Goal: Complete application form: Complete application form

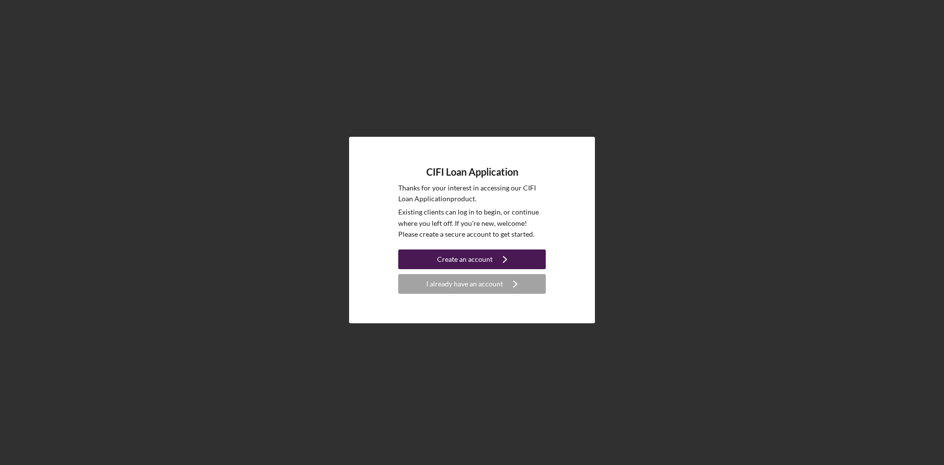
click at [476, 258] on div "Create an account" at bounding box center [465, 259] width 56 height 20
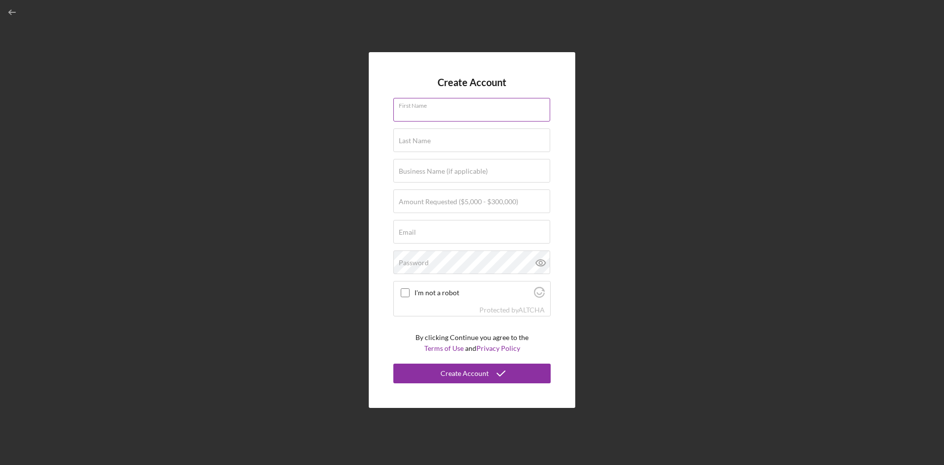
click at [463, 110] on input "First Name" at bounding box center [471, 110] width 157 height 24
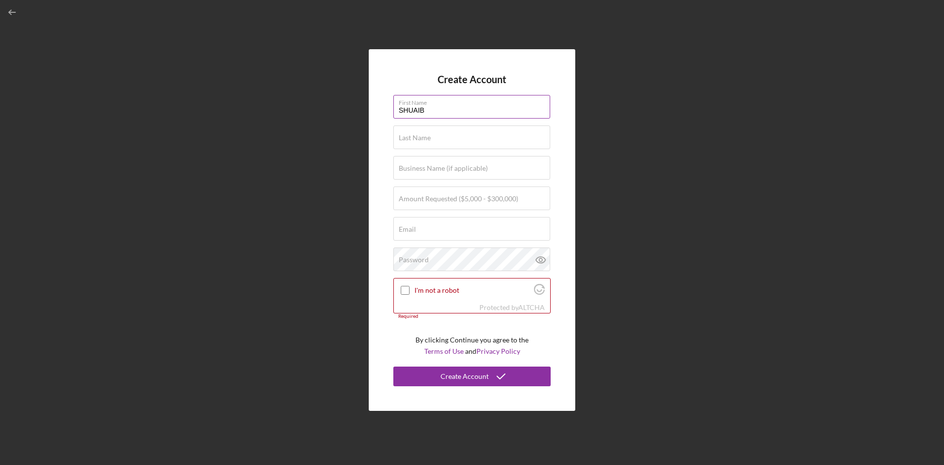
type input "SHUAIB"
type input "TAIWO"
type input "CARTA AUTOMOBILES LLC"
type input "$300,000"
type input "[EMAIL_ADDRESS][DOMAIN_NAME]"
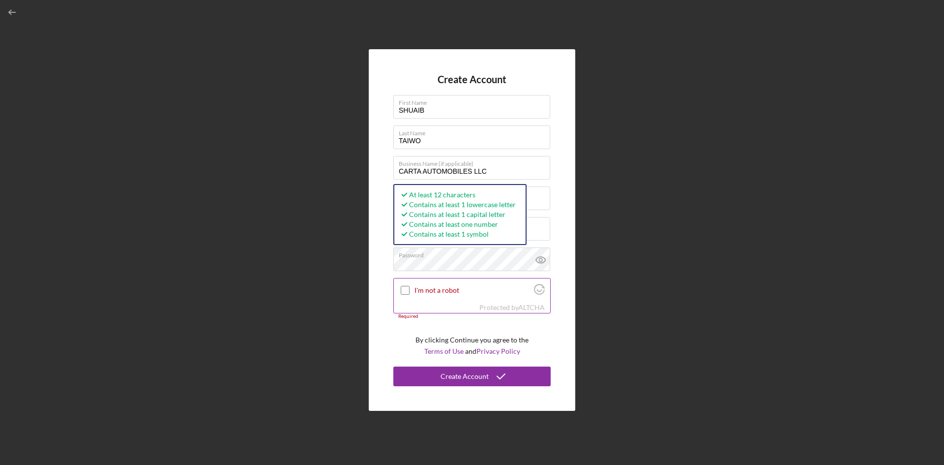
click at [403, 290] on input "I'm not a robot" at bounding box center [405, 290] width 9 height 9
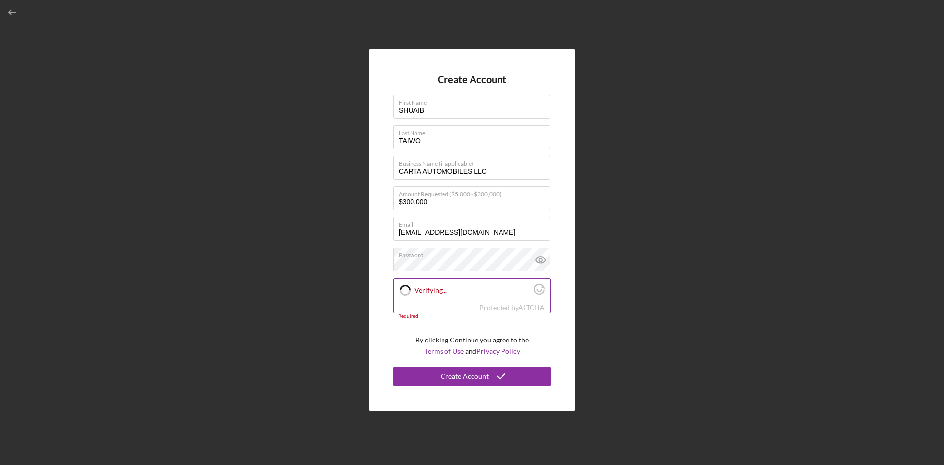
checkbox input "true"
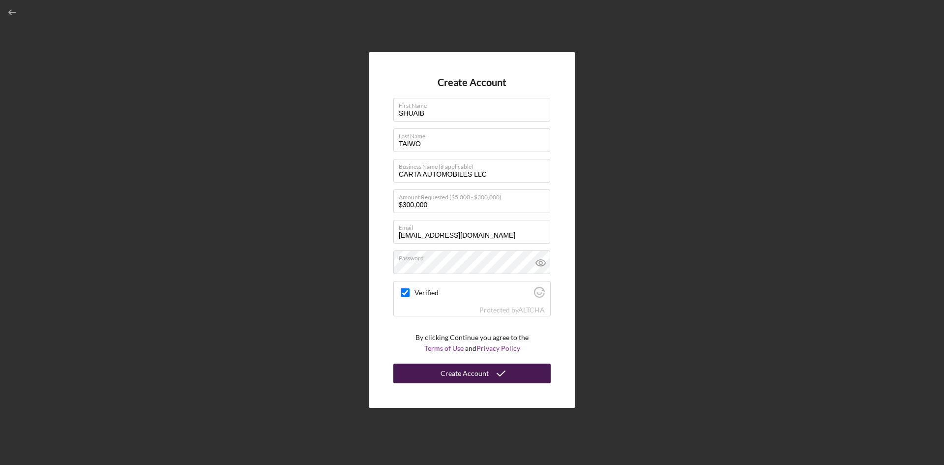
click at [475, 375] on div "Create Account" at bounding box center [464, 373] width 48 height 20
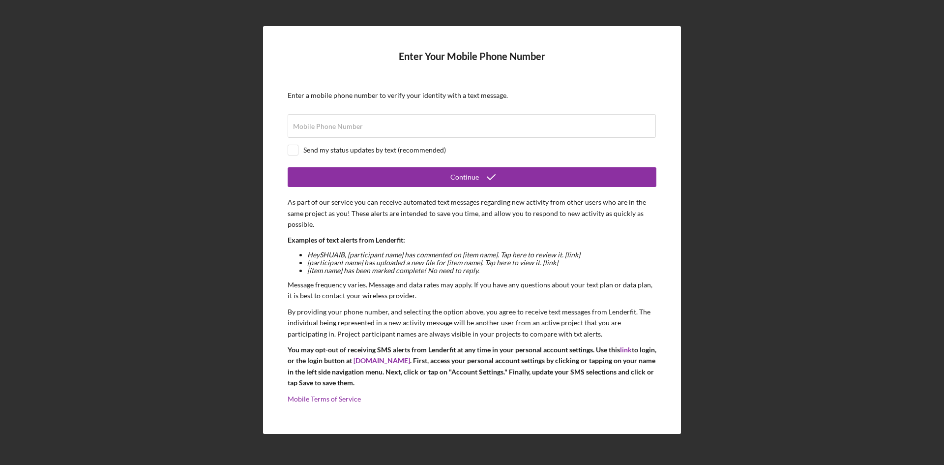
click at [312, 152] on div "Send my status updates by text (recommended)" at bounding box center [374, 150] width 143 height 8
checkbox input "true"
click at [323, 120] on div "Mobile Phone Number" at bounding box center [472, 126] width 369 height 25
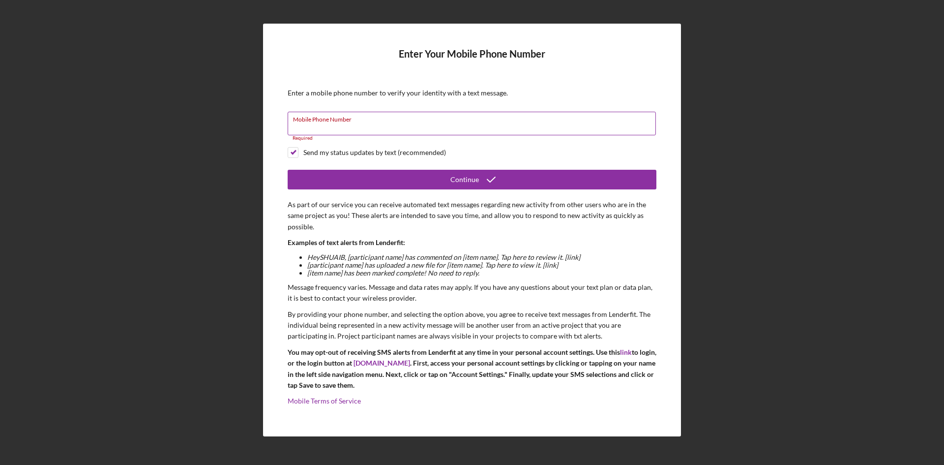
click at [381, 125] on input "Mobile Phone Number" at bounding box center [472, 124] width 368 height 24
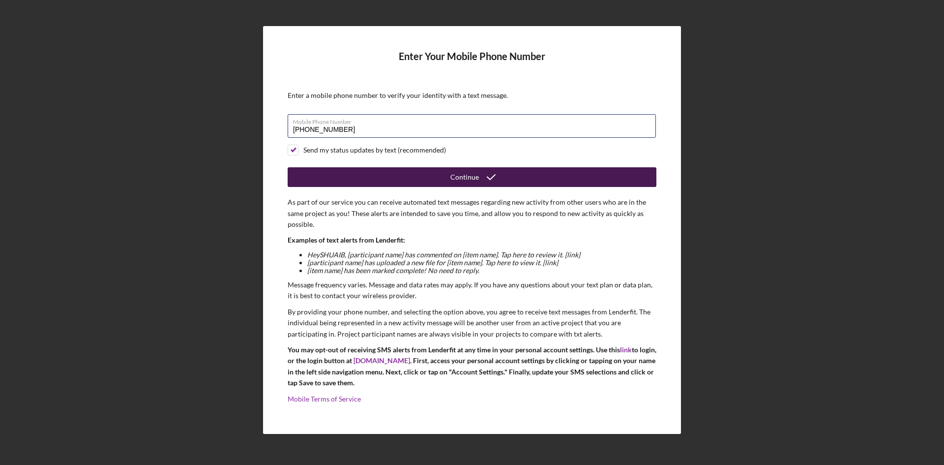
type input "[PHONE_NUMBER]"
click at [434, 176] on button "Continue" at bounding box center [472, 177] width 369 height 20
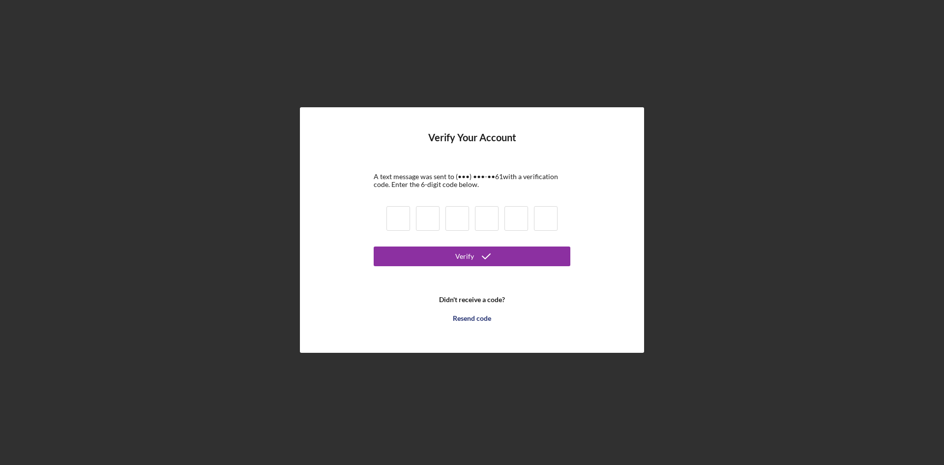
click at [402, 214] on input at bounding box center [398, 218] width 24 height 25
type input "1"
type input "8"
type input "2"
type input "0"
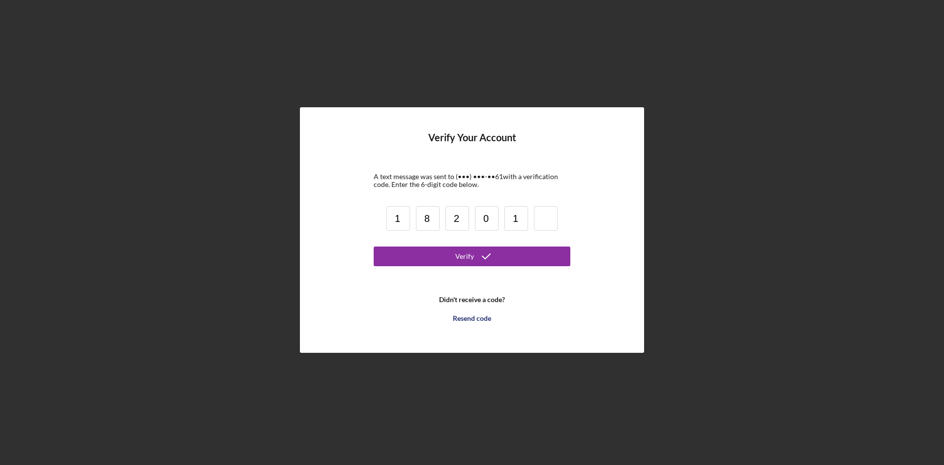
type input "1"
type input "7"
click at [475, 259] on icon "submit" at bounding box center [486, 256] width 25 height 25
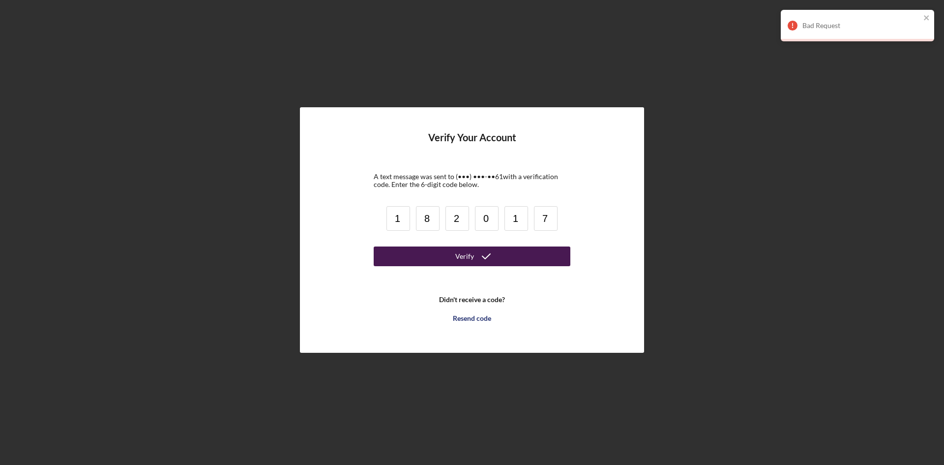
click at [461, 223] on input "2" at bounding box center [457, 218] width 24 height 25
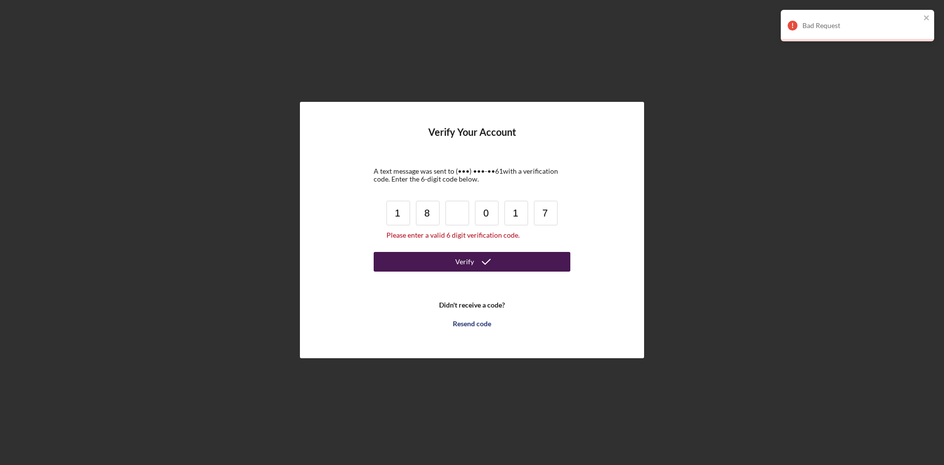
type input "8"
type input "3"
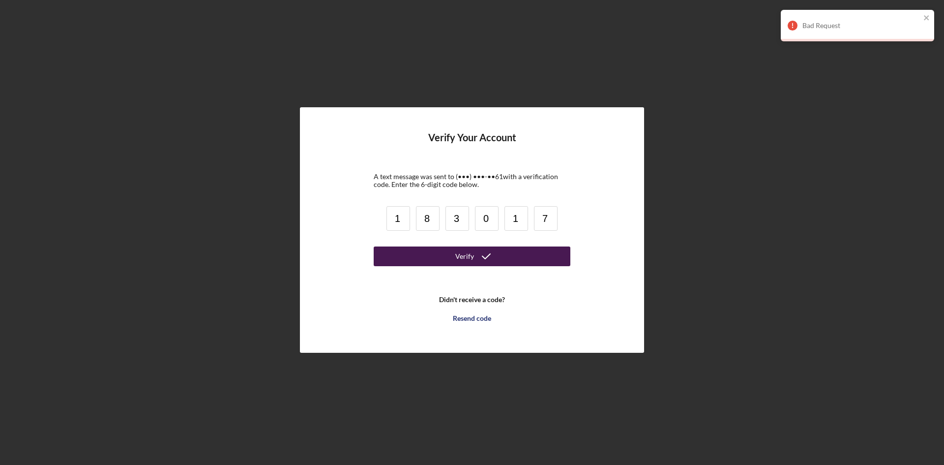
click at [470, 258] on div "Verify" at bounding box center [464, 256] width 19 height 20
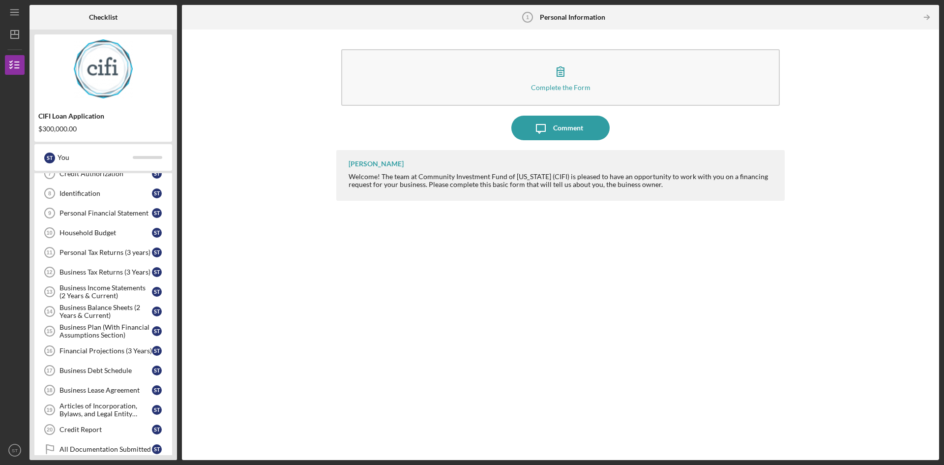
scroll to position [161, 0]
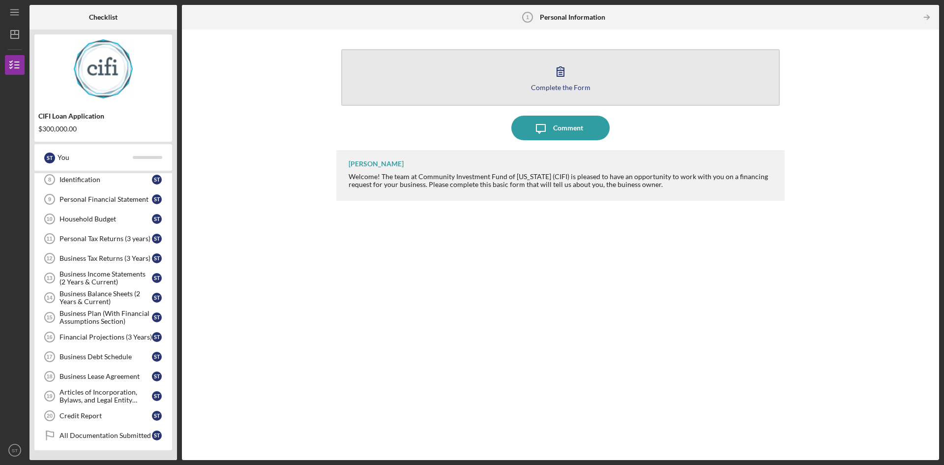
click at [567, 89] on div "Complete the Form" at bounding box center [560, 87] width 59 height 7
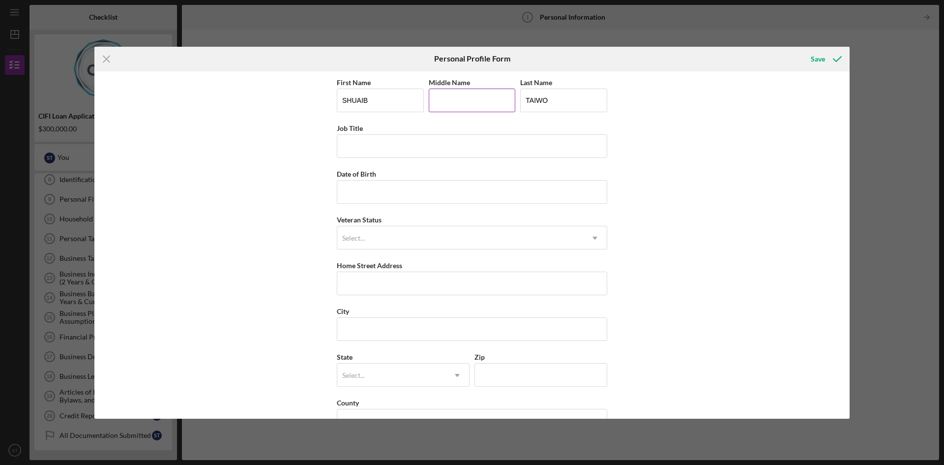
click at [477, 98] on input "Middle Name" at bounding box center [472, 100] width 87 height 24
click at [477, 98] on input "[PERSON_NAME]" at bounding box center [472, 100] width 87 height 24
type input "[PERSON_NAME]"
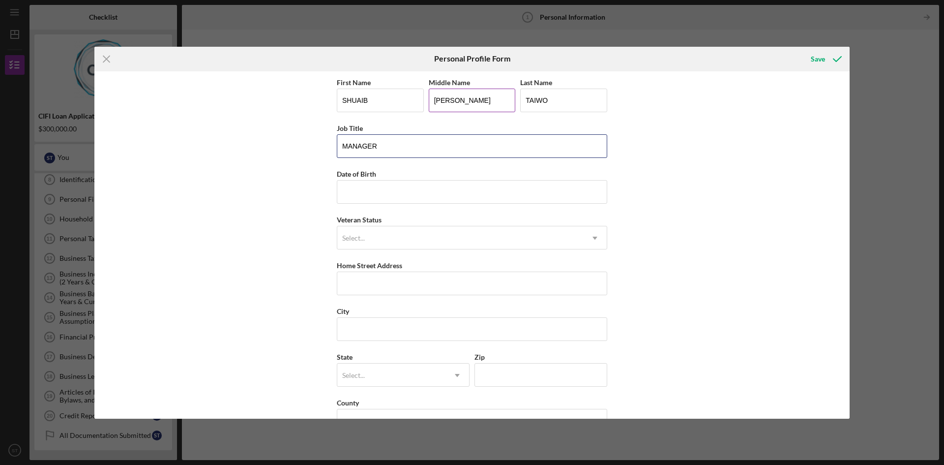
type input "MANAGER"
type input "1m/dd/yyyy"
click at [344, 146] on input "MANAGER" at bounding box center [472, 146] width 270 height 24
click at [342, 149] on input "MANAGER" at bounding box center [472, 146] width 270 height 24
type input "OWNER/MANAGER"
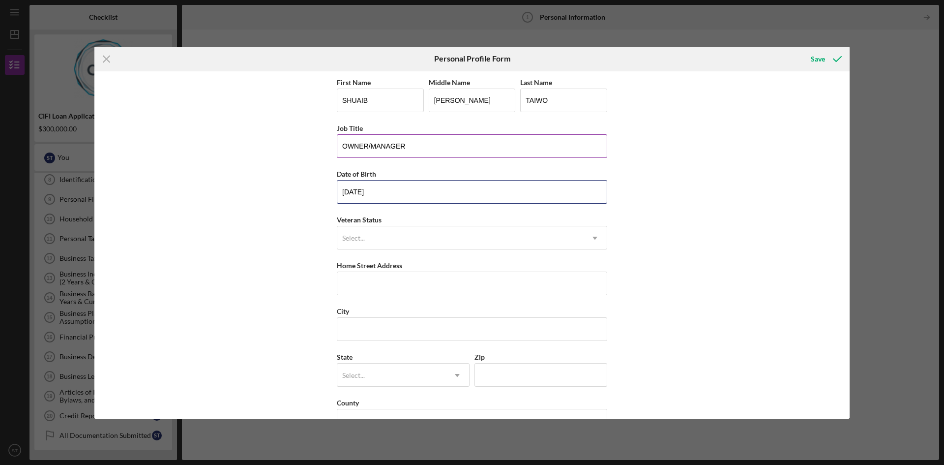
type input "[DATE]"
click at [438, 245] on div "Select..." at bounding box center [460, 238] width 246 height 23
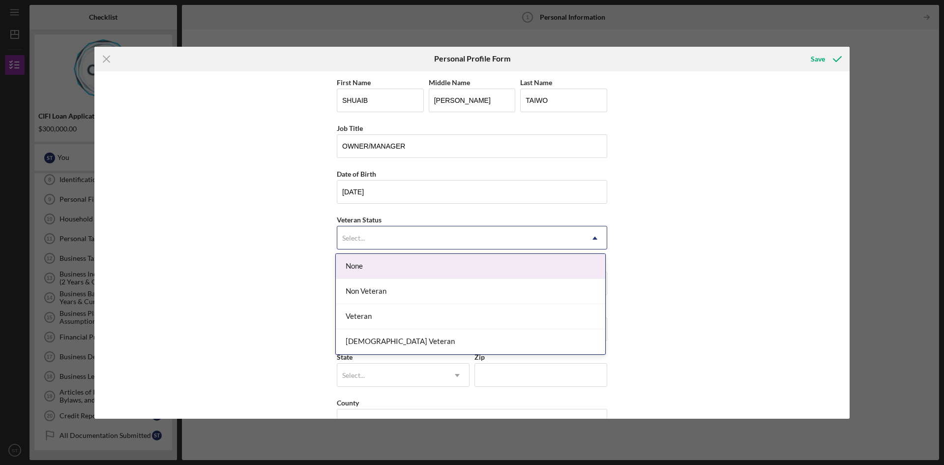
click at [381, 267] on div "None" at bounding box center [470, 266] width 269 height 25
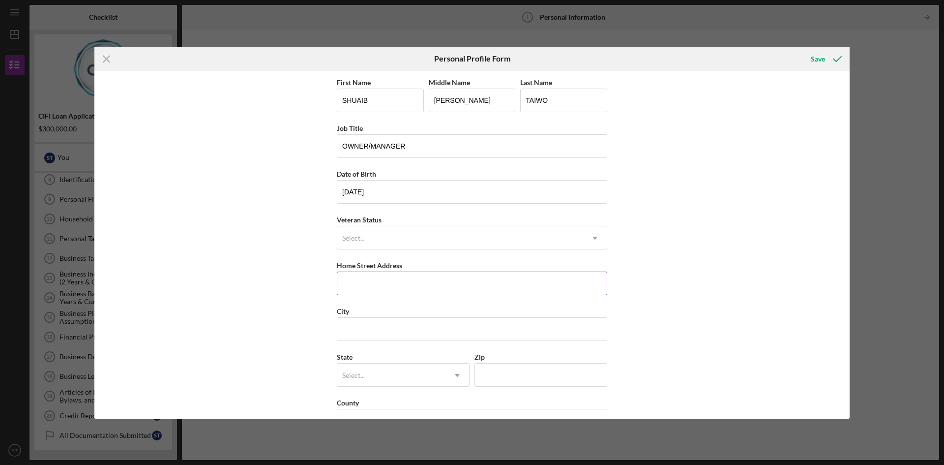
click at [374, 281] on input "Home Street Address" at bounding box center [472, 283] width 270 height 24
click at [380, 238] on div "Select..." at bounding box center [460, 238] width 246 height 23
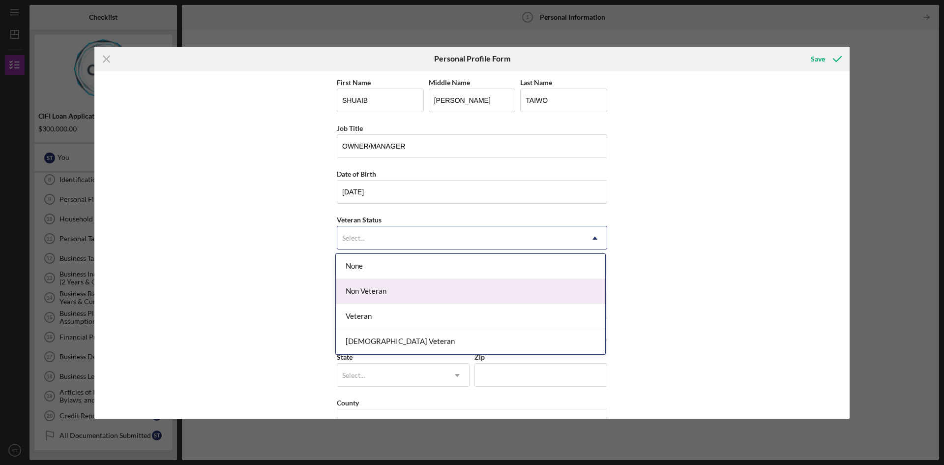
click at [385, 292] on div "Non Veteran" at bounding box center [470, 291] width 269 height 25
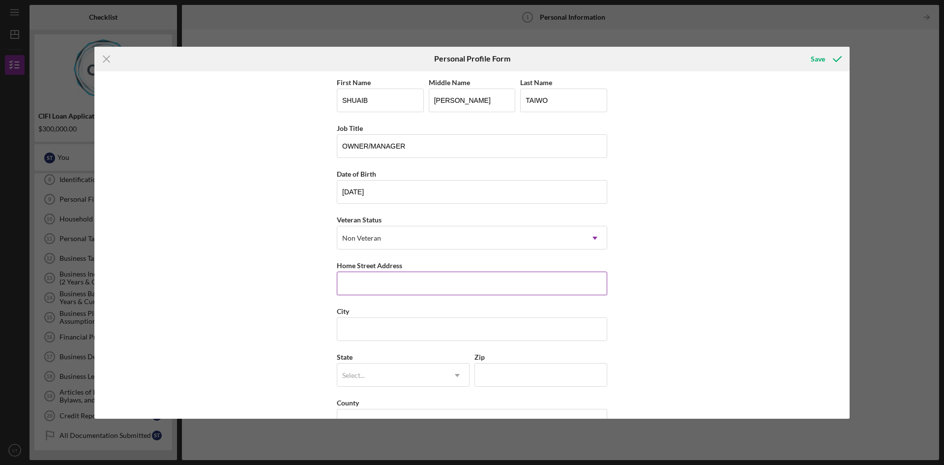
click at [375, 283] on input "Home Street Address" at bounding box center [472, 283] width 270 height 24
type input "3936 [PERSON_NAME] DR"
type input "[GEOGRAPHIC_DATA]"
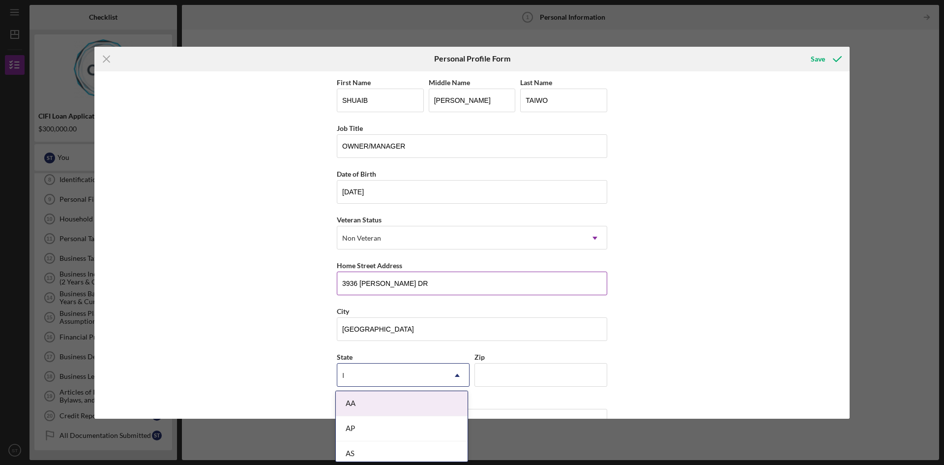
type input "IN"
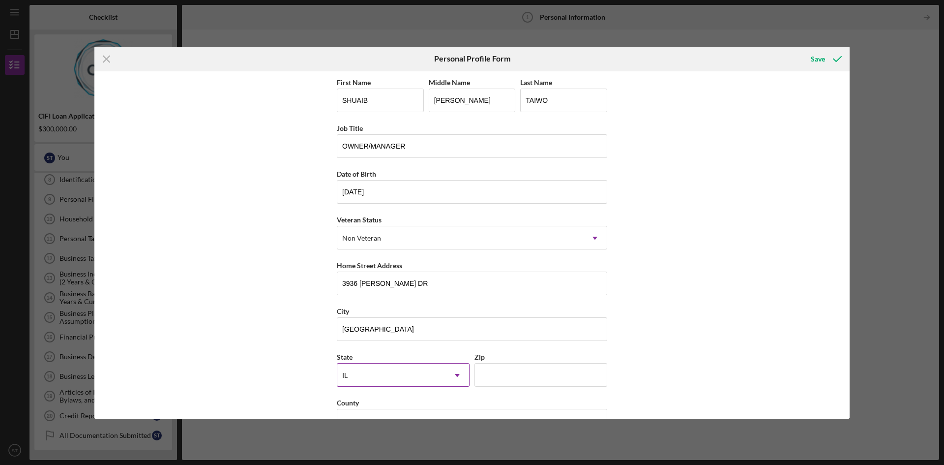
click at [384, 370] on div "IL" at bounding box center [391, 375] width 108 height 23
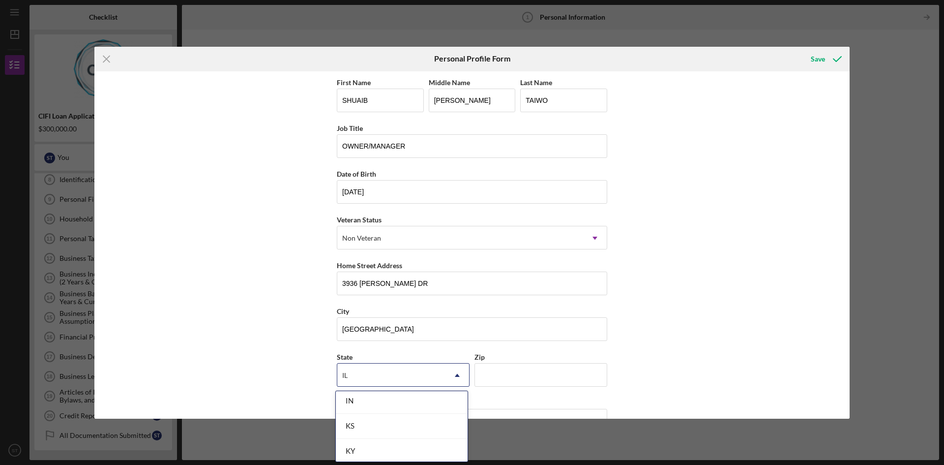
scroll to position [590, 0]
click at [367, 416] on div "IN" at bounding box center [402, 415] width 132 height 25
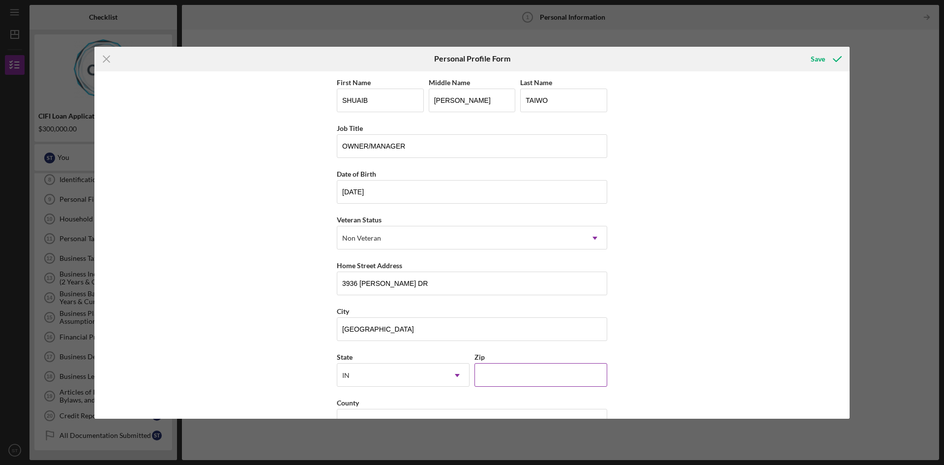
click at [496, 360] on div "Zip" at bounding box center [540, 357] width 133 height 12
click at [498, 370] on input "Zip" at bounding box center [540, 375] width 133 height 24
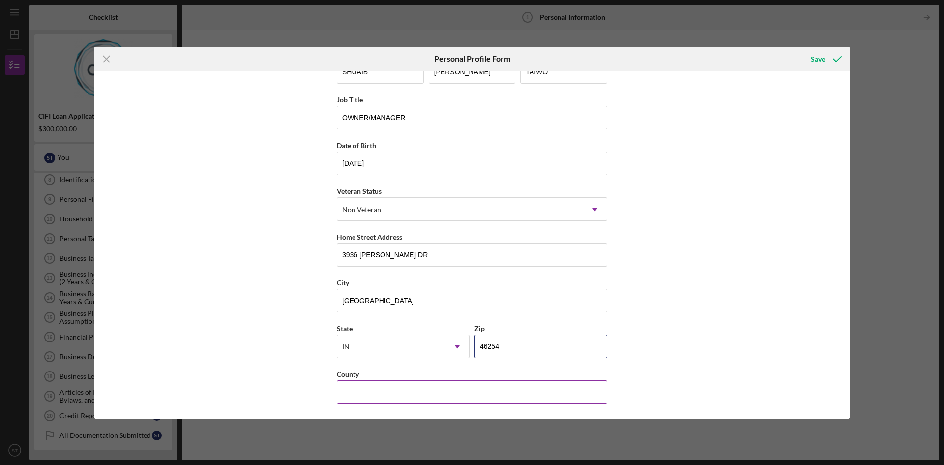
type input "46254"
click at [449, 392] on input "County" at bounding box center [472, 392] width 270 height 24
type input "[PERSON_NAME]"
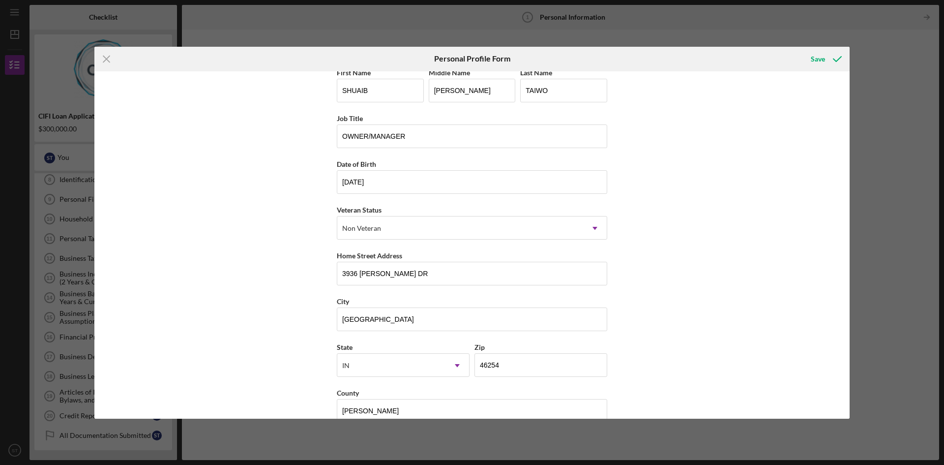
scroll to position [0, 0]
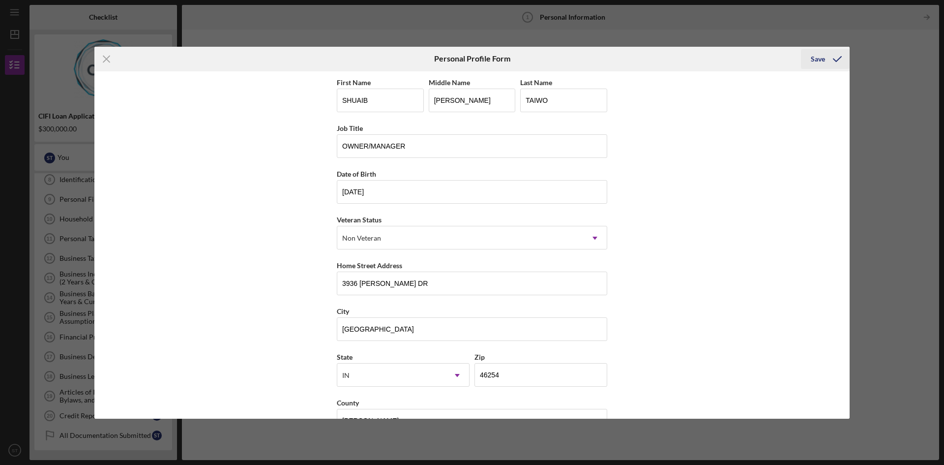
click at [819, 60] on div "Save" at bounding box center [818, 59] width 14 height 20
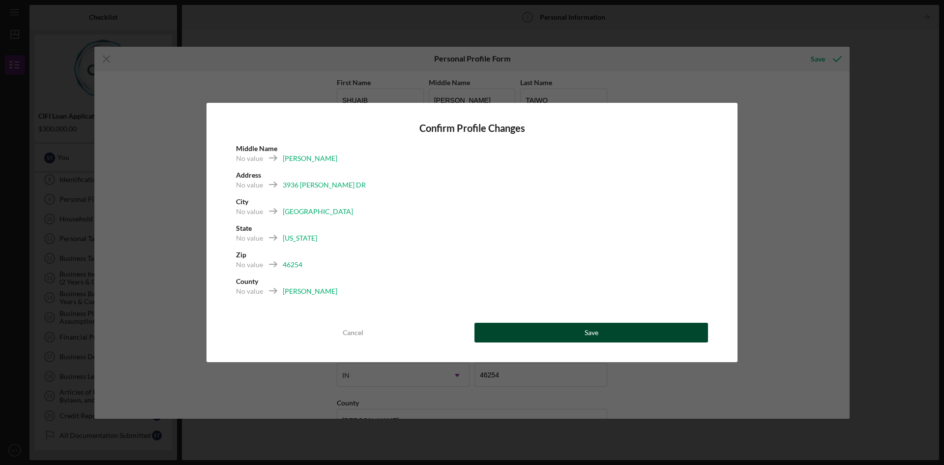
click at [587, 336] on div "Save" at bounding box center [592, 332] width 14 height 20
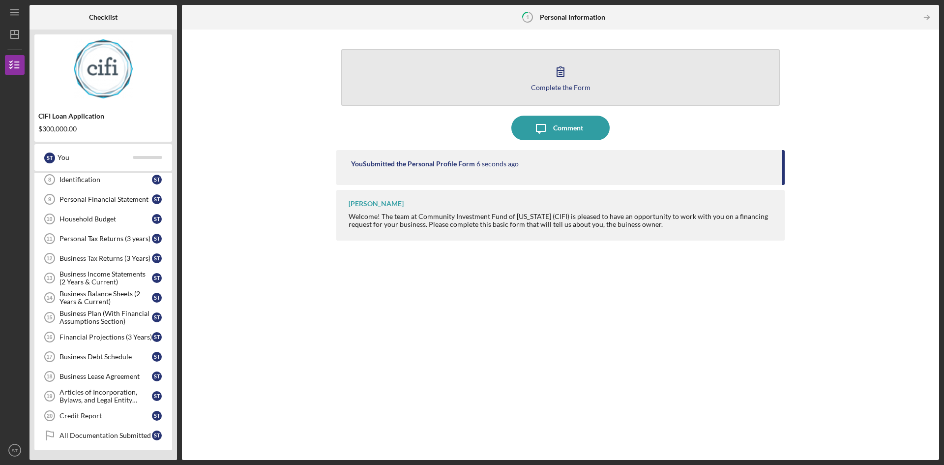
click at [563, 91] on button "Complete the Form Form" at bounding box center [560, 77] width 439 height 57
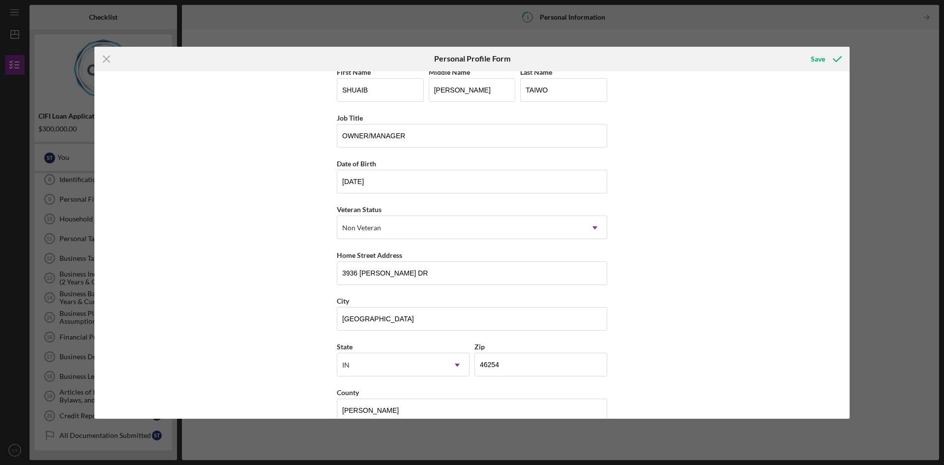
scroll to position [29, 0]
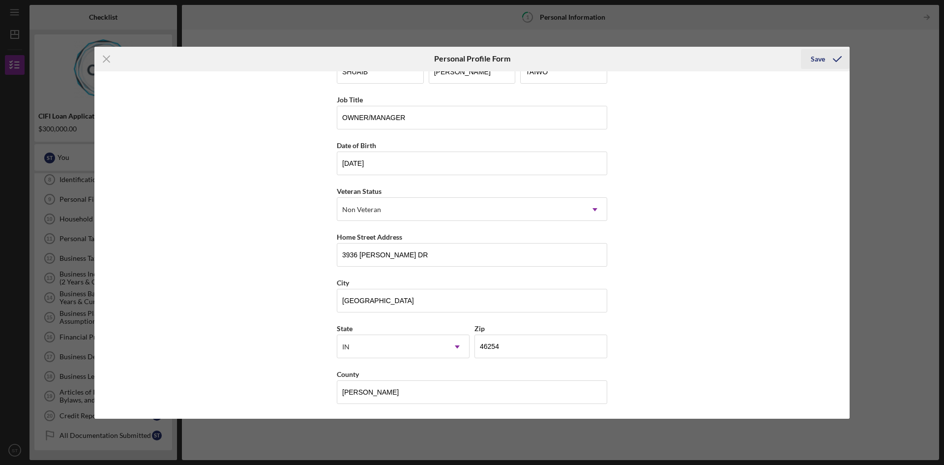
click at [817, 56] on div "Save" at bounding box center [818, 59] width 14 height 20
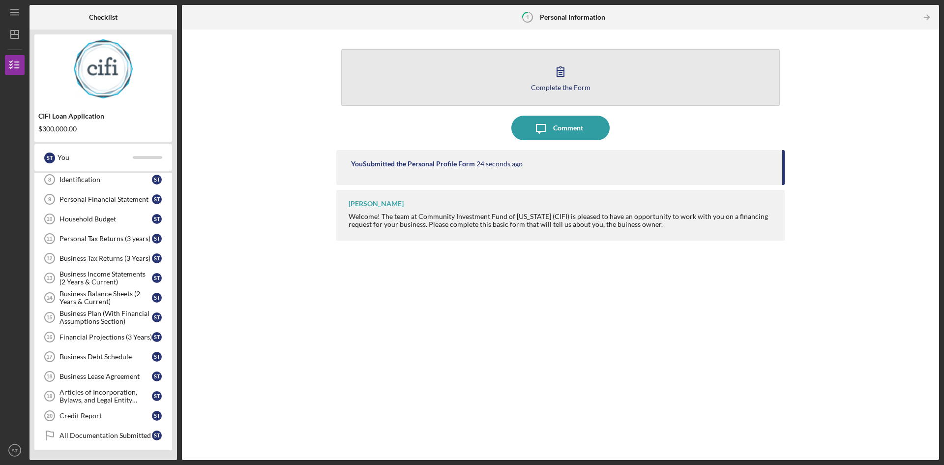
click at [557, 84] on div "Complete the Form" at bounding box center [560, 87] width 59 height 7
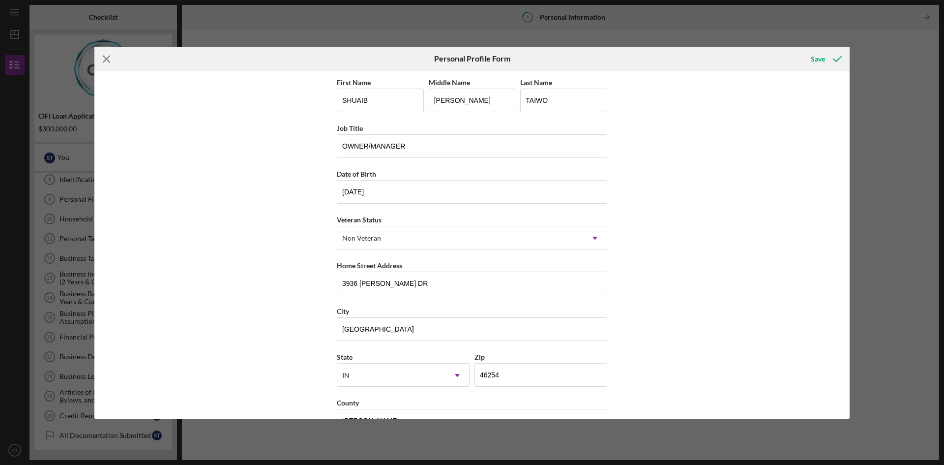
click at [108, 60] on line at bounding box center [106, 59] width 6 height 6
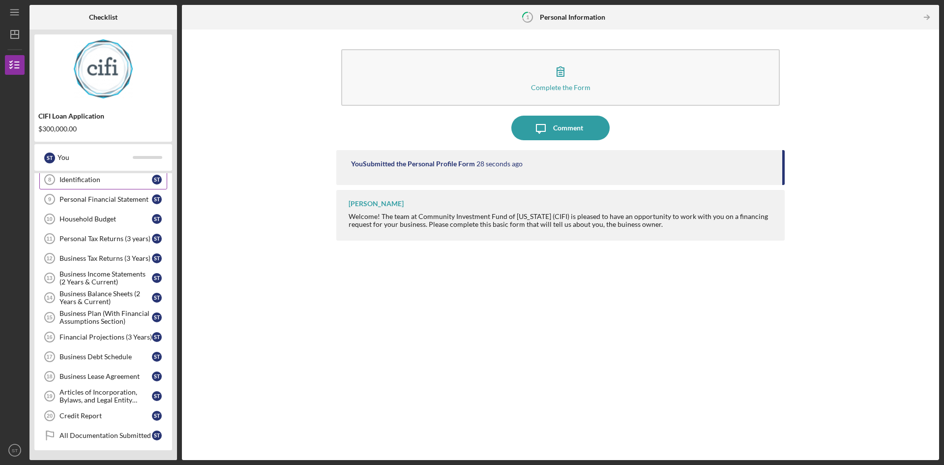
click at [84, 179] on div "Identification" at bounding box center [105, 180] width 92 height 8
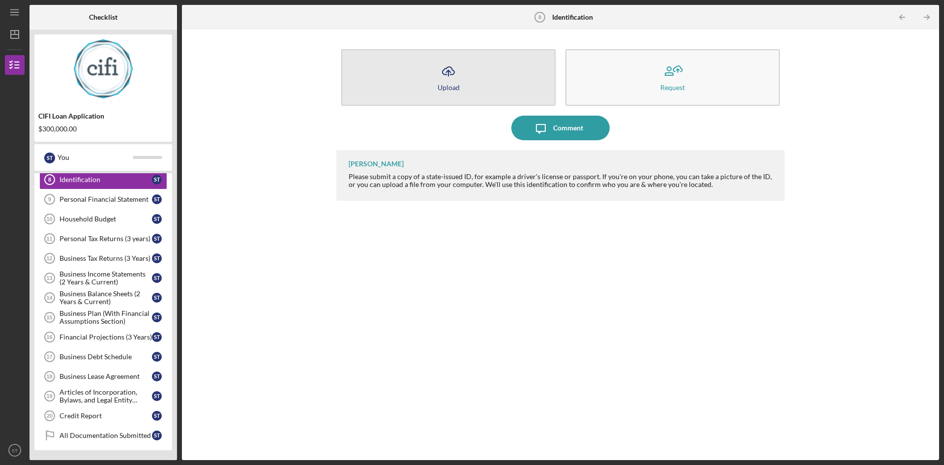
click at [447, 84] on div "Upload" at bounding box center [449, 87] width 22 height 7
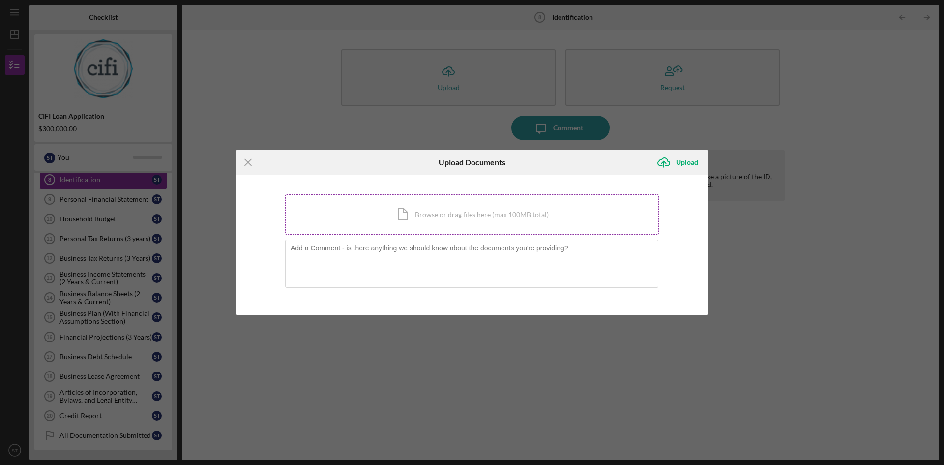
click at [409, 213] on div "Icon/Document Browse or drag files here (max 100MB total) Tap to choose files o…" at bounding box center [472, 214] width 374 height 40
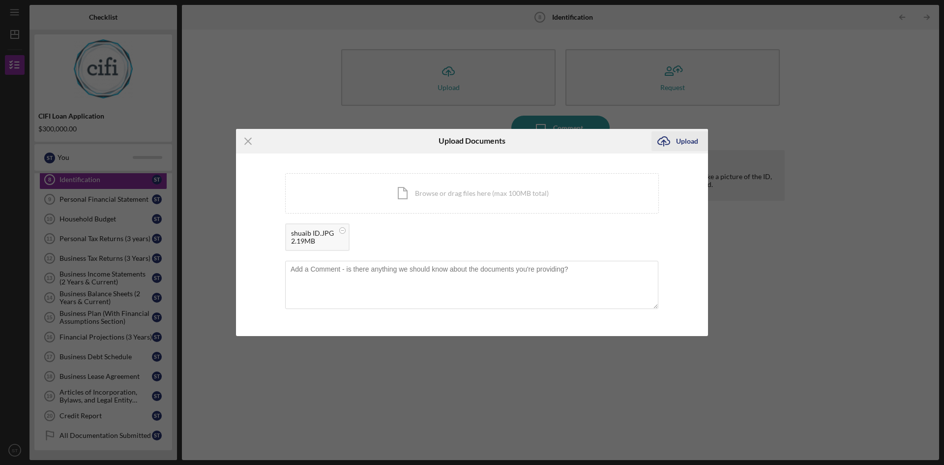
click at [680, 144] on div "Upload" at bounding box center [687, 141] width 22 height 20
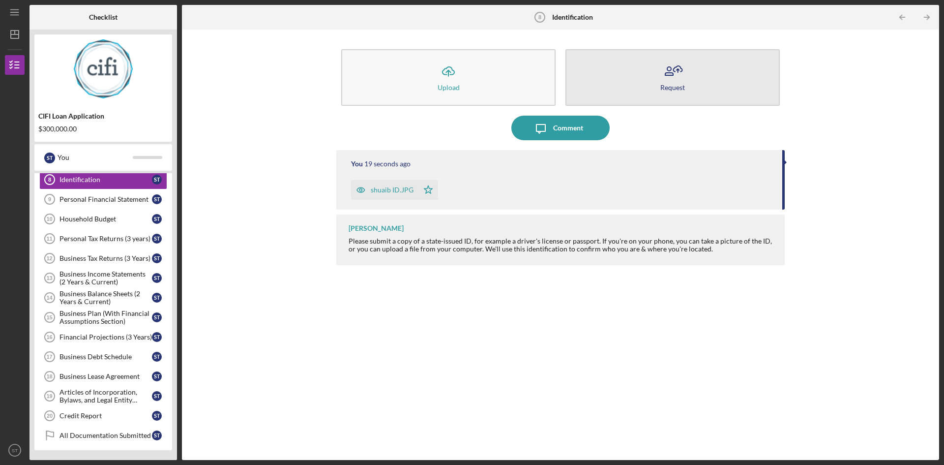
click at [670, 77] on icon "button" at bounding box center [672, 71] width 25 height 25
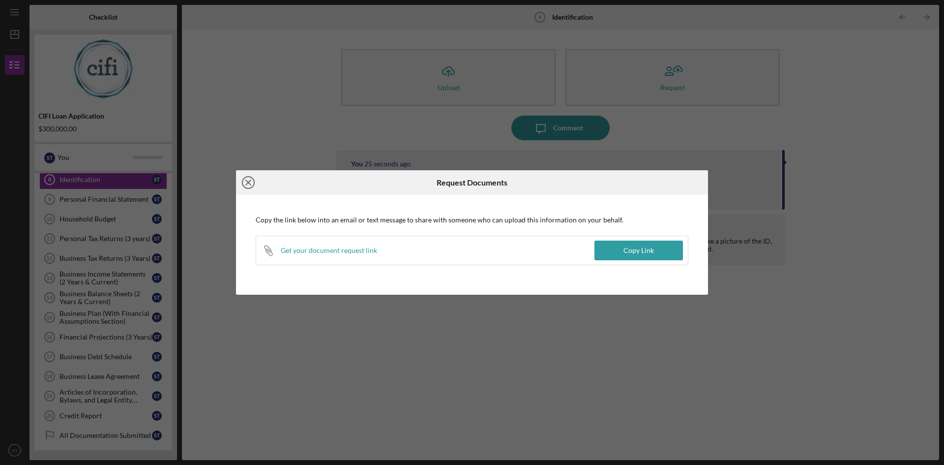
click at [248, 181] on icon "Icon/Close" at bounding box center [248, 182] width 25 height 25
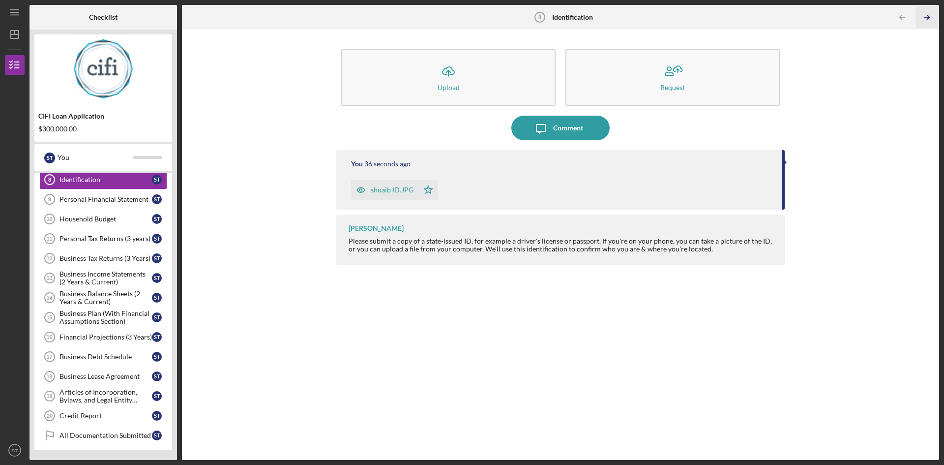
click at [927, 16] on icon "Icon/Table Pagination Arrow" at bounding box center [926, 17] width 22 height 22
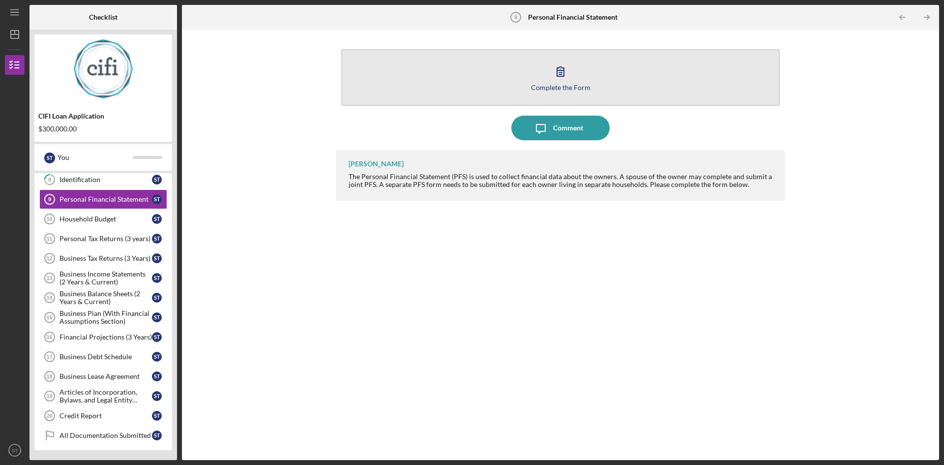
click at [558, 76] on icon "button" at bounding box center [560, 71] width 7 height 9
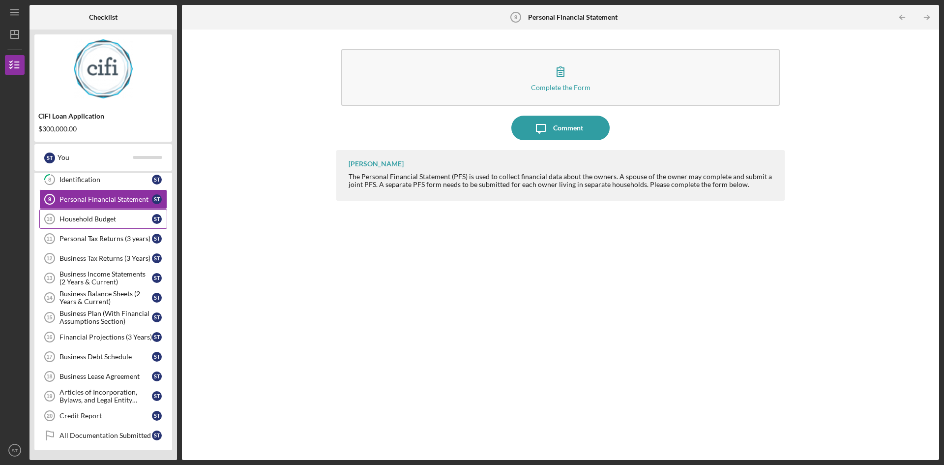
click at [87, 222] on div "Household Budget" at bounding box center [105, 219] width 92 height 8
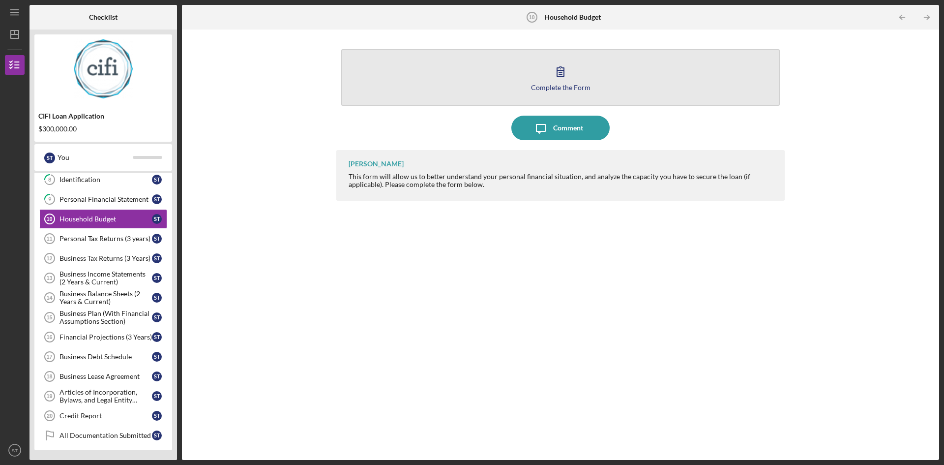
click at [563, 86] on div "Complete the Form" at bounding box center [560, 87] width 59 height 7
click at [557, 87] on div "Complete the Form" at bounding box center [560, 87] width 59 height 7
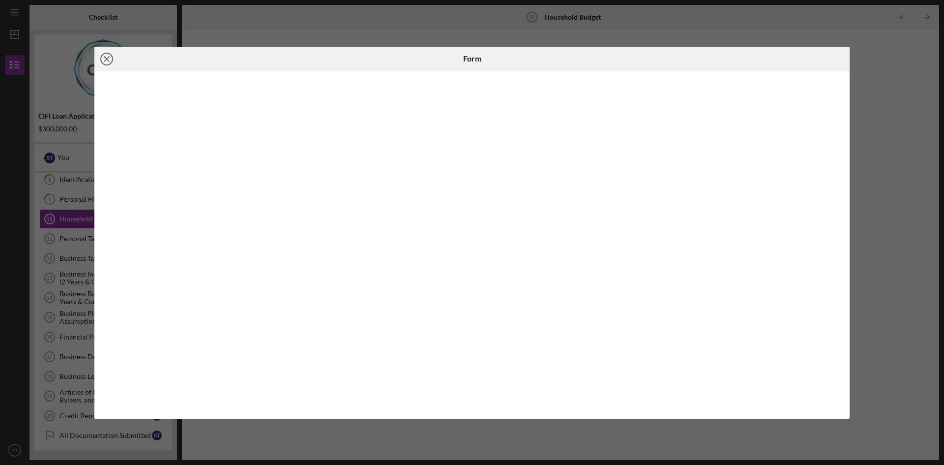
click at [107, 60] on icon "Icon/Close" at bounding box center [106, 59] width 25 height 25
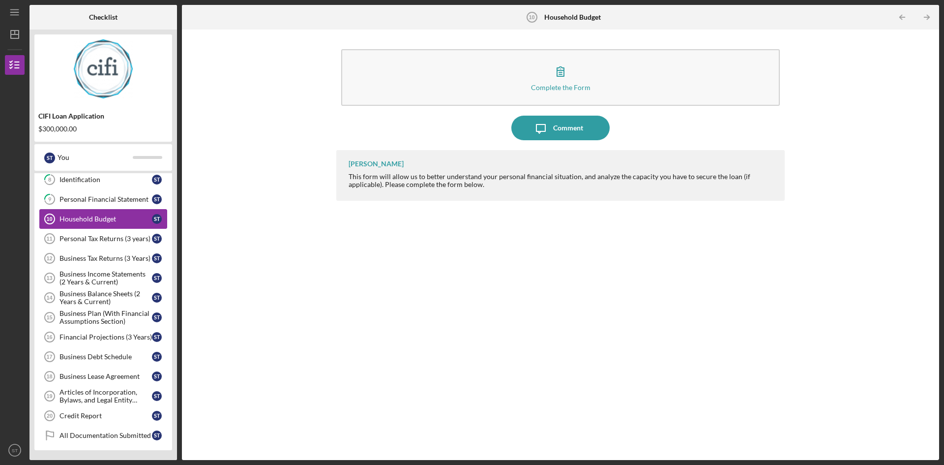
click at [69, 217] on div "Household Budget" at bounding box center [105, 219] width 92 height 8
